Goal: Task Accomplishment & Management: Use online tool/utility

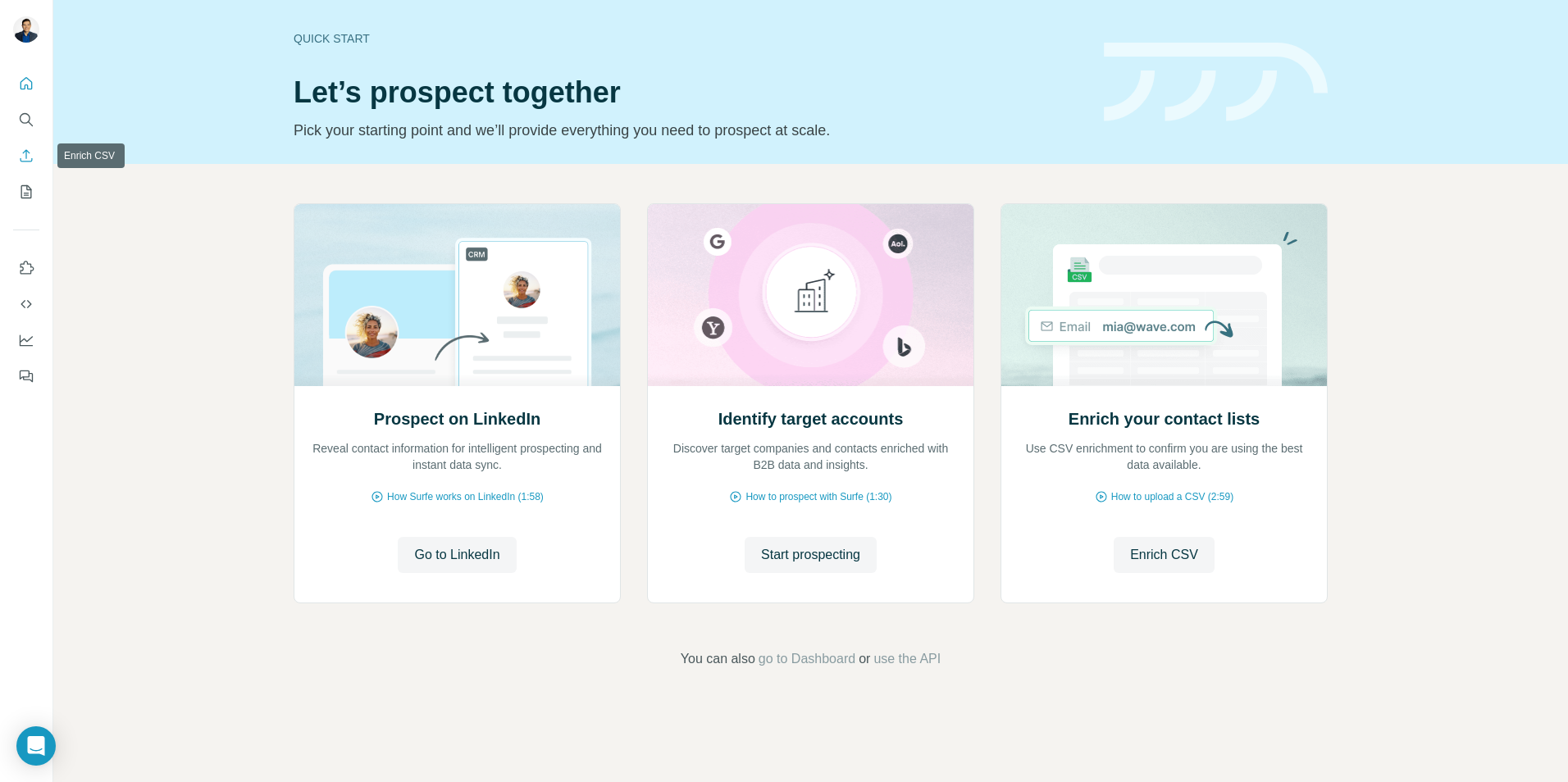
click at [29, 154] on icon "Enrich CSV" at bounding box center [25, 155] width 16 height 16
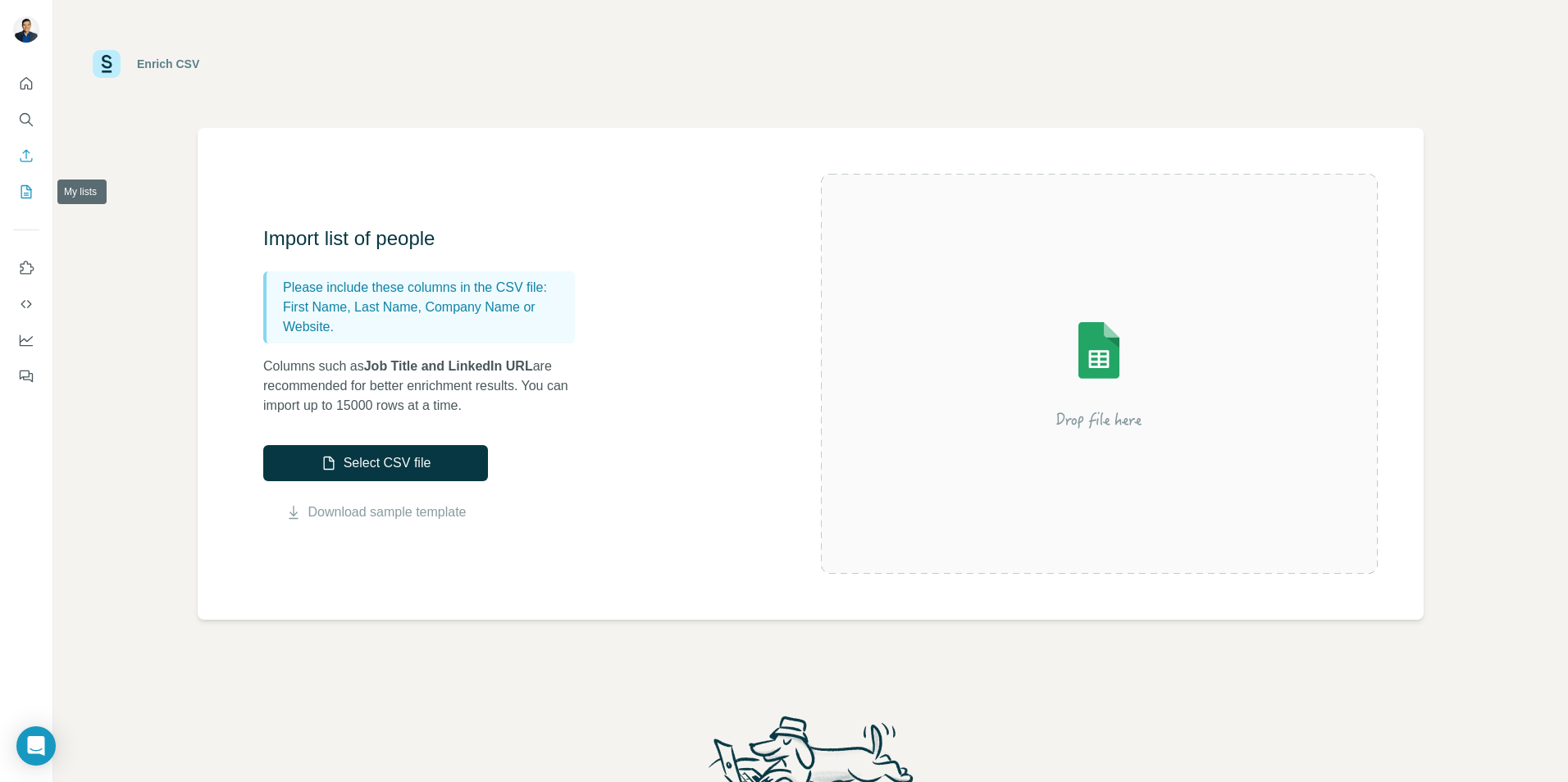
click at [22, 192] on icon "My lists" at bounding box center [25, 191] width 16 height 16
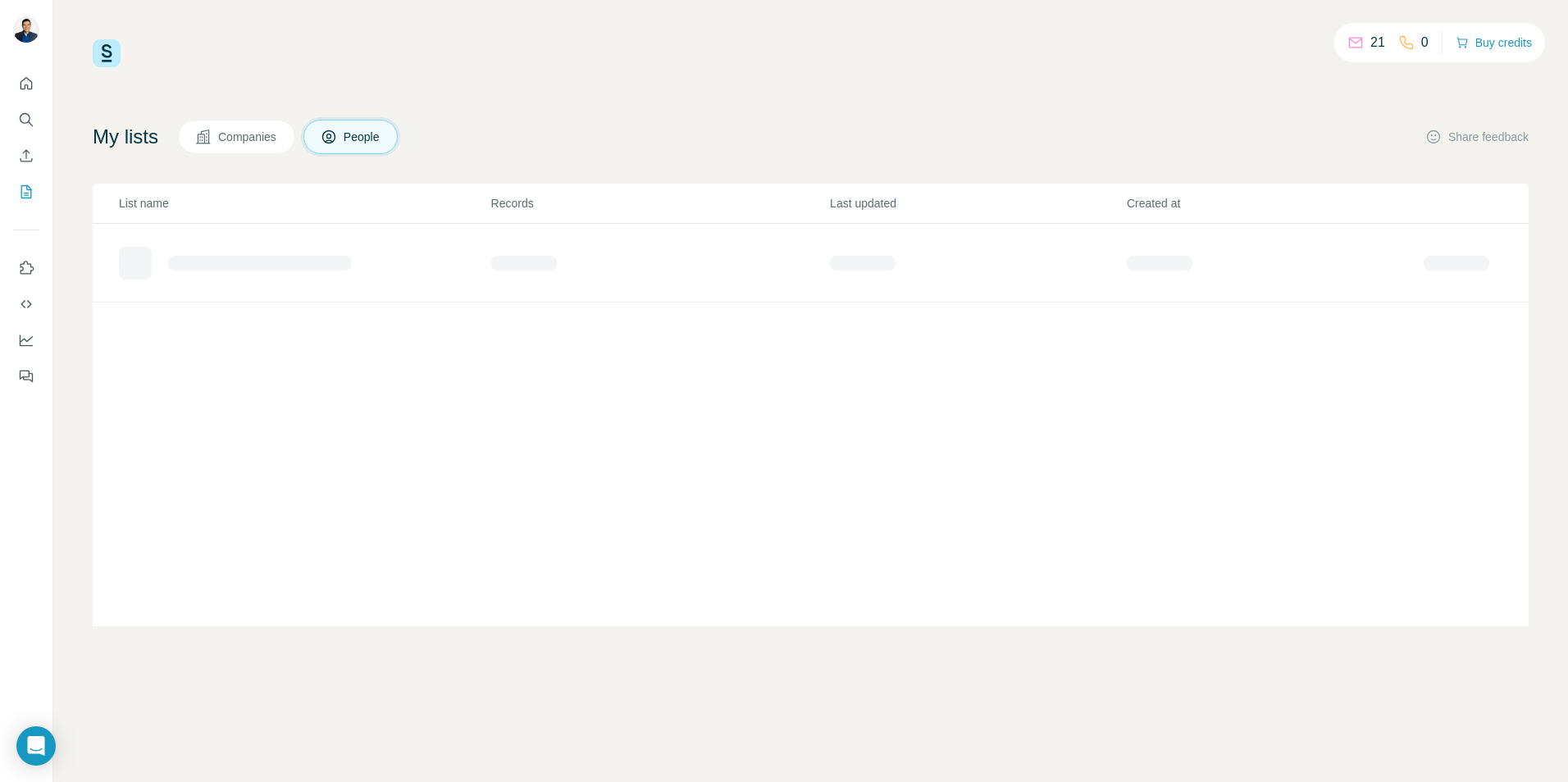
click at [251, 143] on span "Companies" at bounding box center [248, 137] width 60 height 16
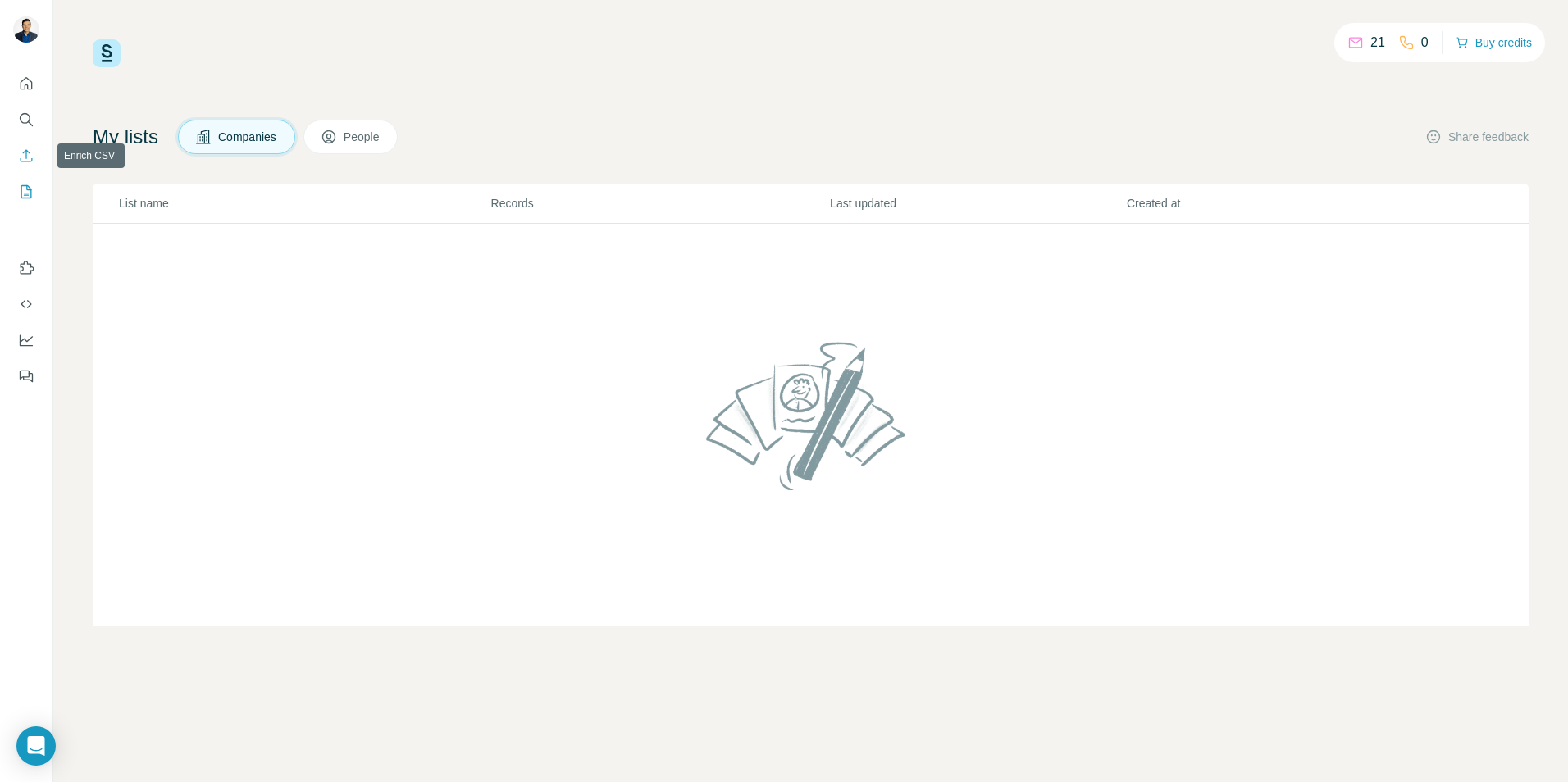
click at [24, 159] on icon "Enrich CSV" at bounding box center [25, 155] width 16 height 16
